Goal: Find specific page/section: Find specific page/section

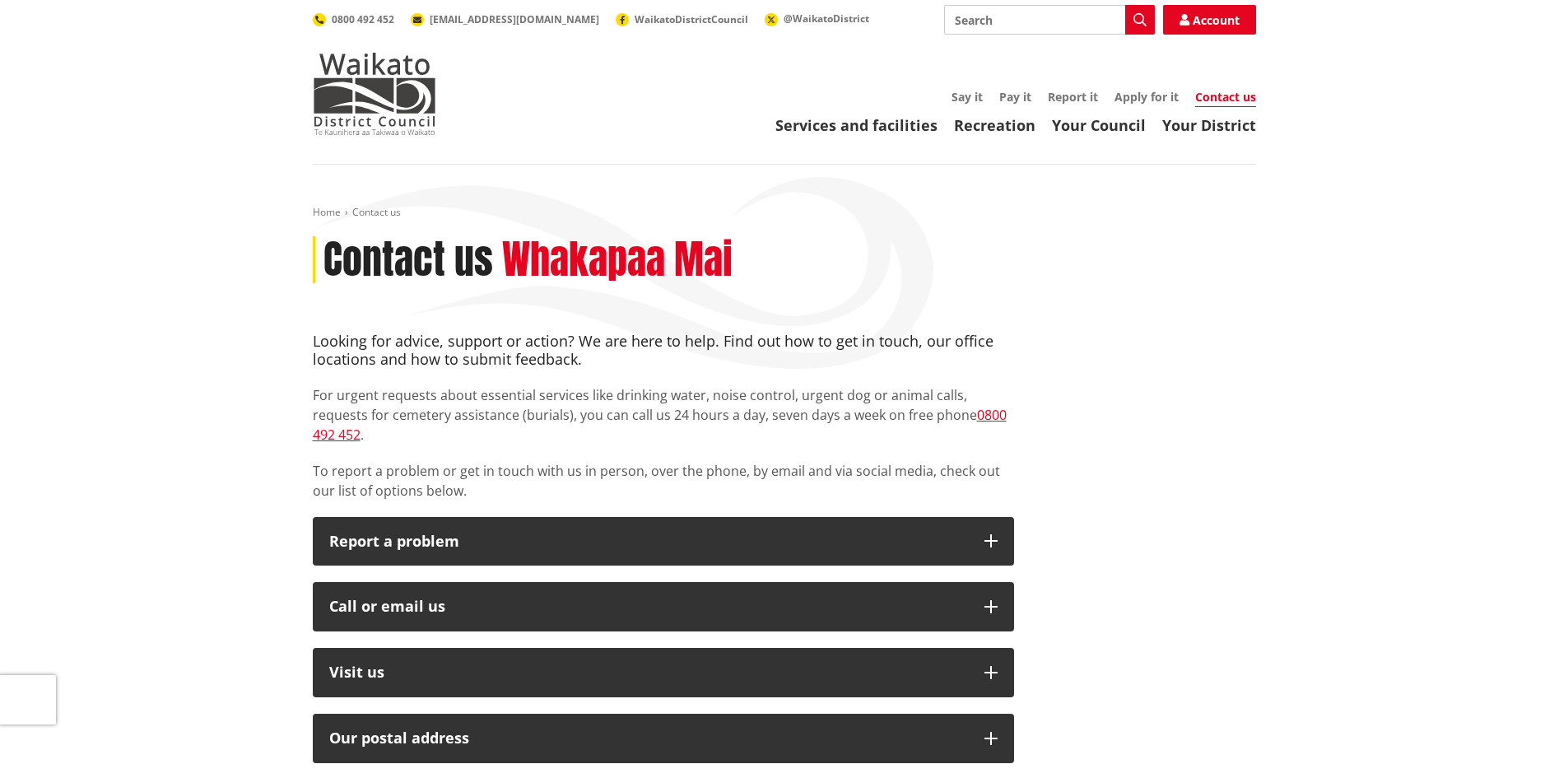
click at [1234, 308] on div "Home Contact us Contact us Whakapaa Mai Looking for advice, support or action? …" at bounding box center [784, 775] width 968 height 1141
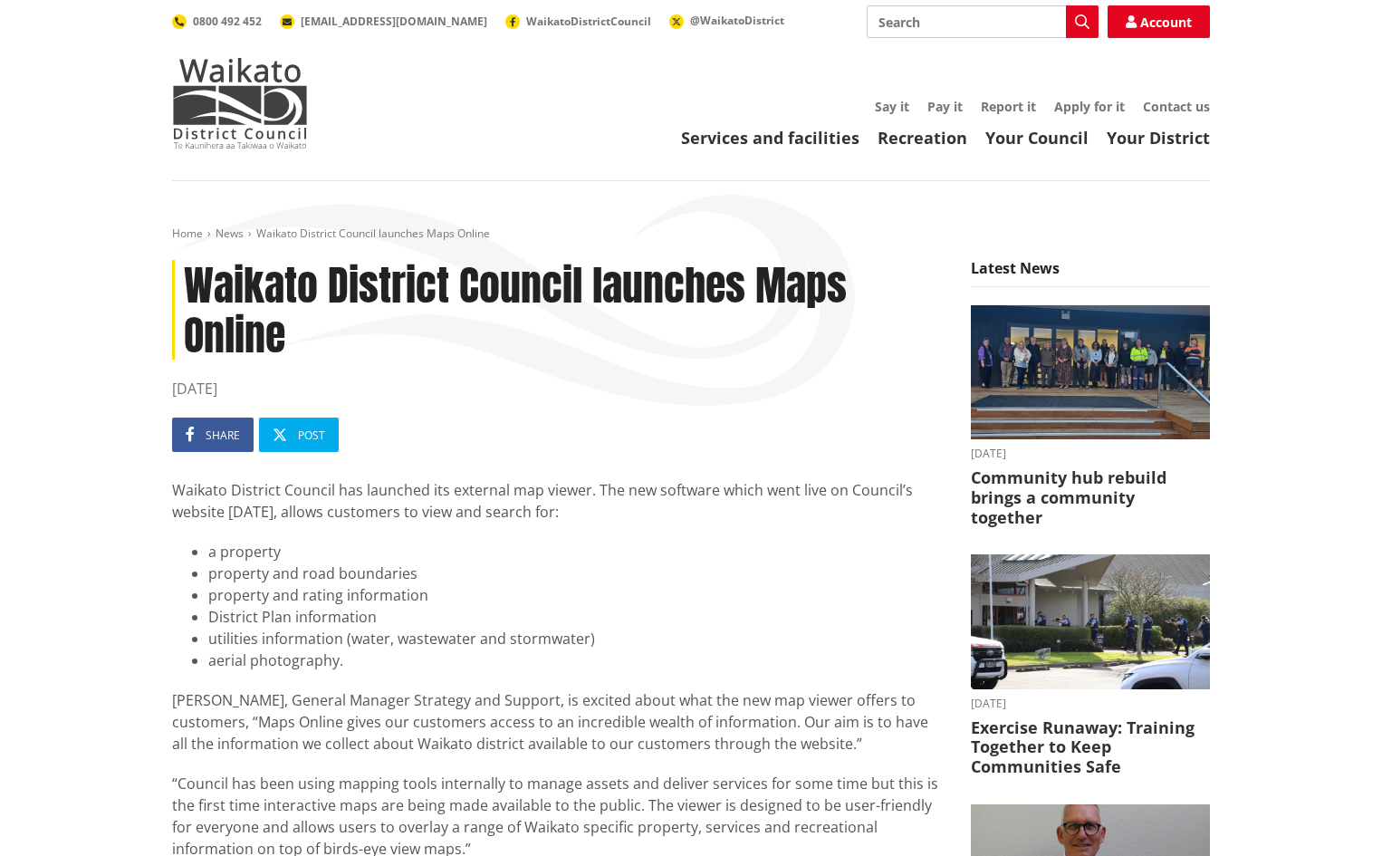
click at [267, 89] on img at bounding box center [240, 103] width 136 height 91
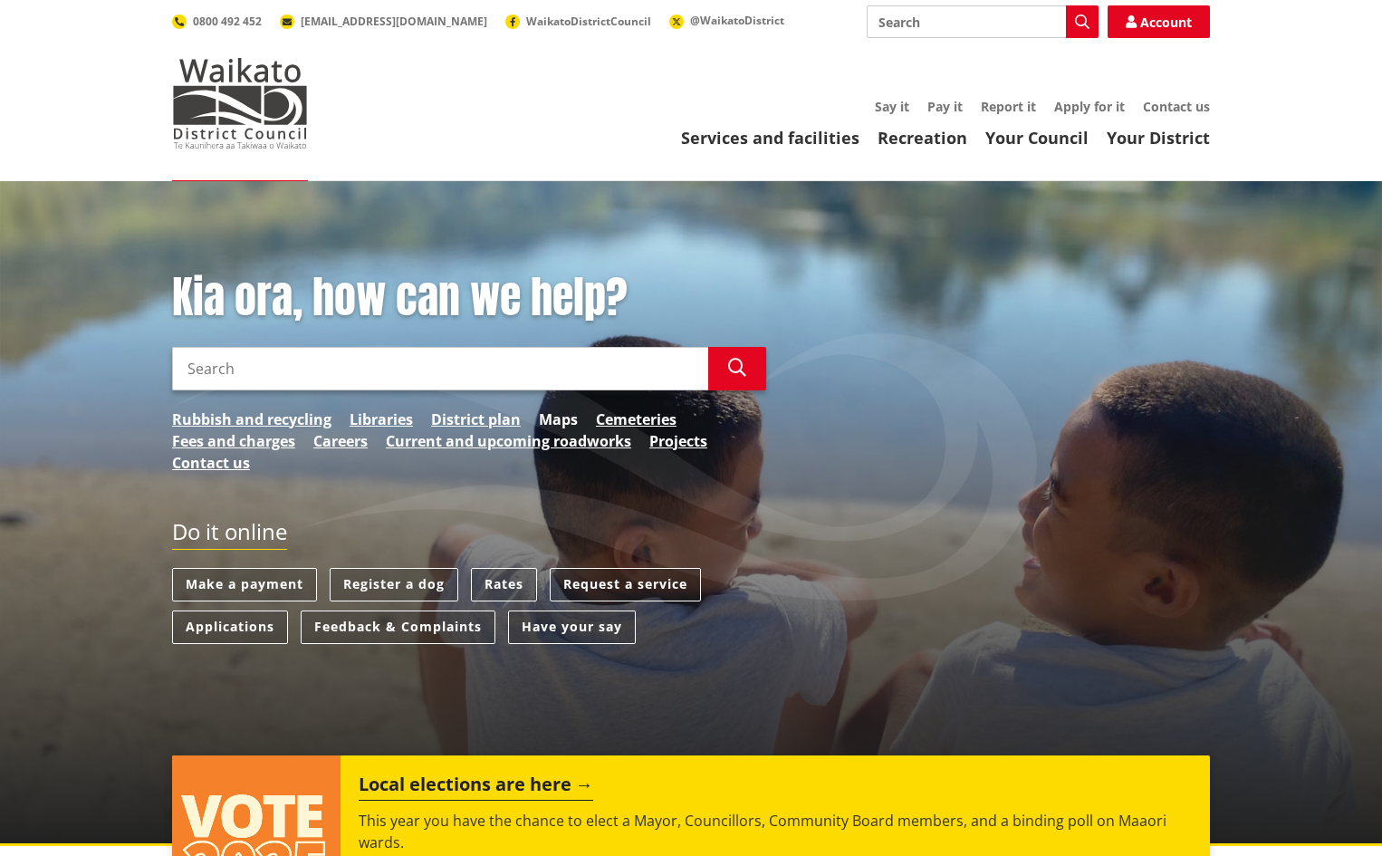
click at [549, 418] on link "Maps" at bounding box center [558, 420] width 39 height 22
